Goal: Task Accomplishment & Management: Manage account settings

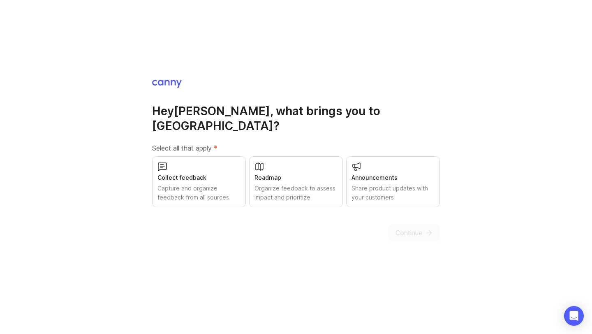
click at [382, 175] on div "Announcements Share product updates with your customers" at bounding box center [393, 181] width 94 height 51
click at [422, 231] on button "Continue" at bounding box center [414, 233] width 51 height 18
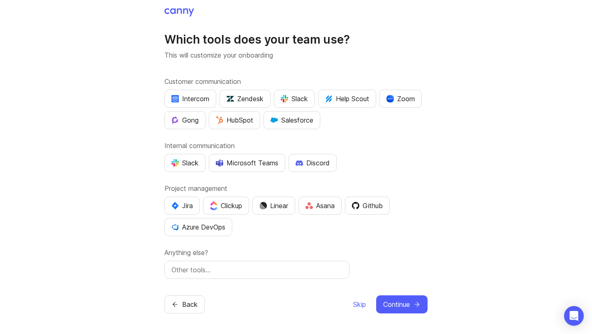
click at [230, 273] on input "text" at bounding box center [256, 270] width 171 height 10
click at [354, 307] on span "Skip" at bounding box center [359, 304] width 13 height 10
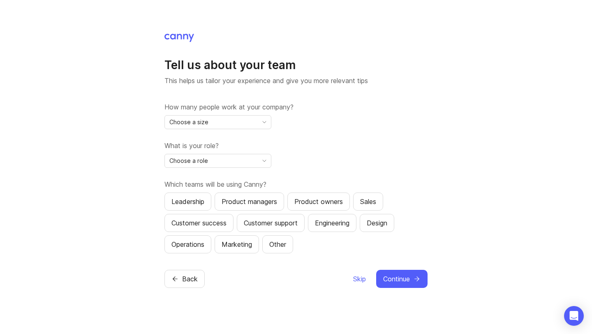
click at [245, 125] on div "Choose a size" at bounding box center [211, 122] width 93 height 13
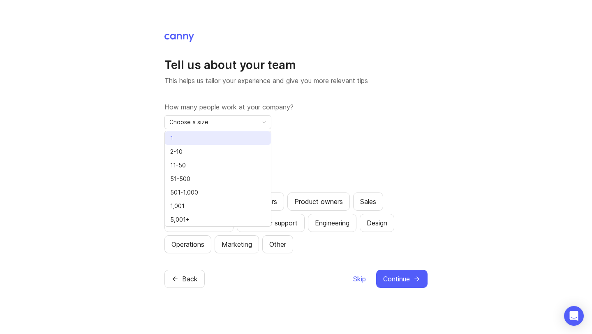
click at [230, 141] on li "1" at bounding box center [218, 138] width 106 height 14
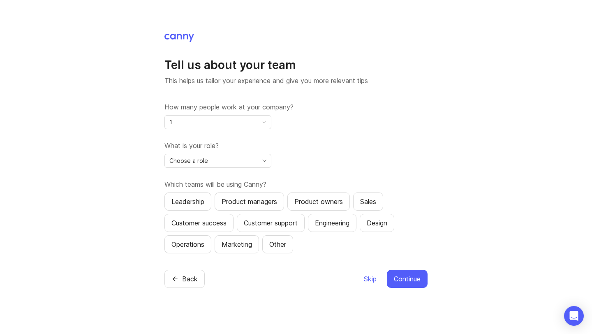
click at [222, 153] on div "What is your role? Choose a role" at bounding box center [295, 154] width 263 height 27
click at [222, 157] on div "Choose a role" at bounding box center [211, 160] width 93 height 13
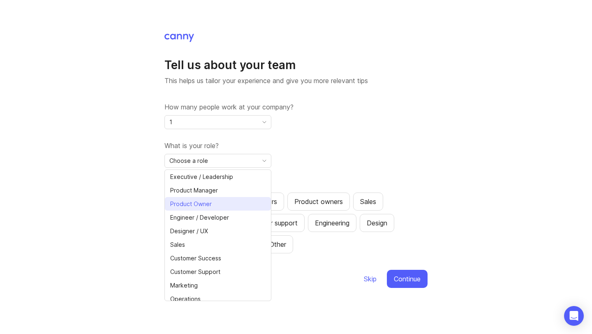
click at [199, 202] on span "Product Owner" at bounding box center [191, 203] width 42 height 9
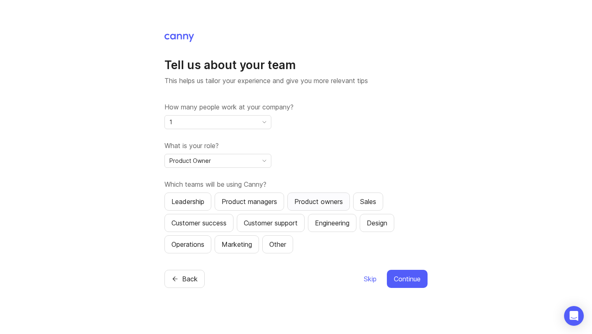
click at [320, 198] on div "Product owners" at bounding box center [318, 202] width 49 height 10
click at [370, 278] on span "Skip" at bounding box center [370, 279] width 13 height 10
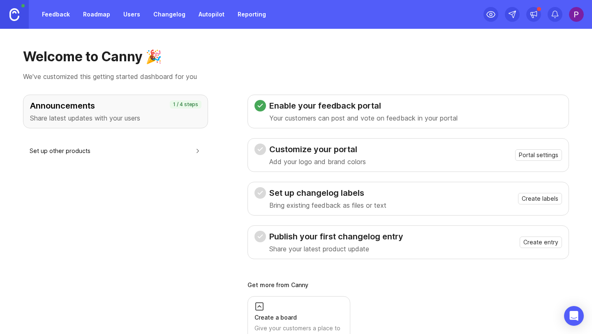
click at [21, 14] on link at bounding box center [14, 14] width 29 height 29
click at [577, 19] on img at bounding box center [576, 14] width 15 height 15
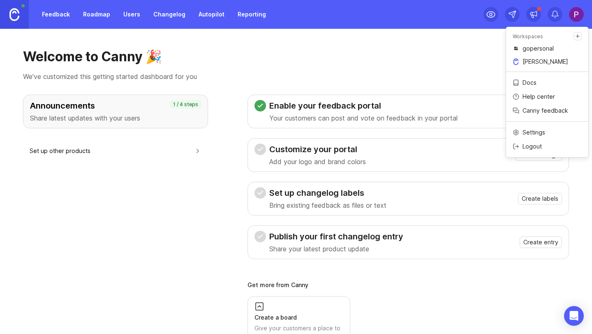
click at [536, 63] on p "[PERSON_NAME]" at bounding box center [546, 62] width 46 height 8
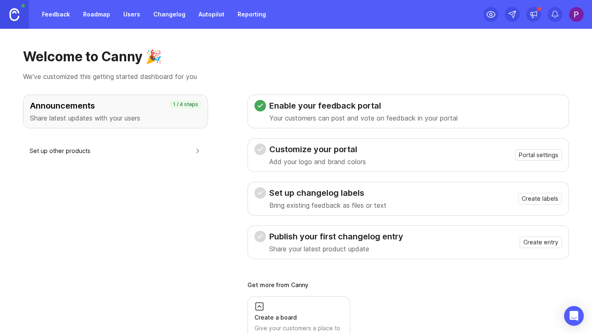
click at [169, 16] on link "Changelog" at bounding box center [169, 14] width 42 height 15
